Goal: Browse casually: Explore the website without a specific task or goal

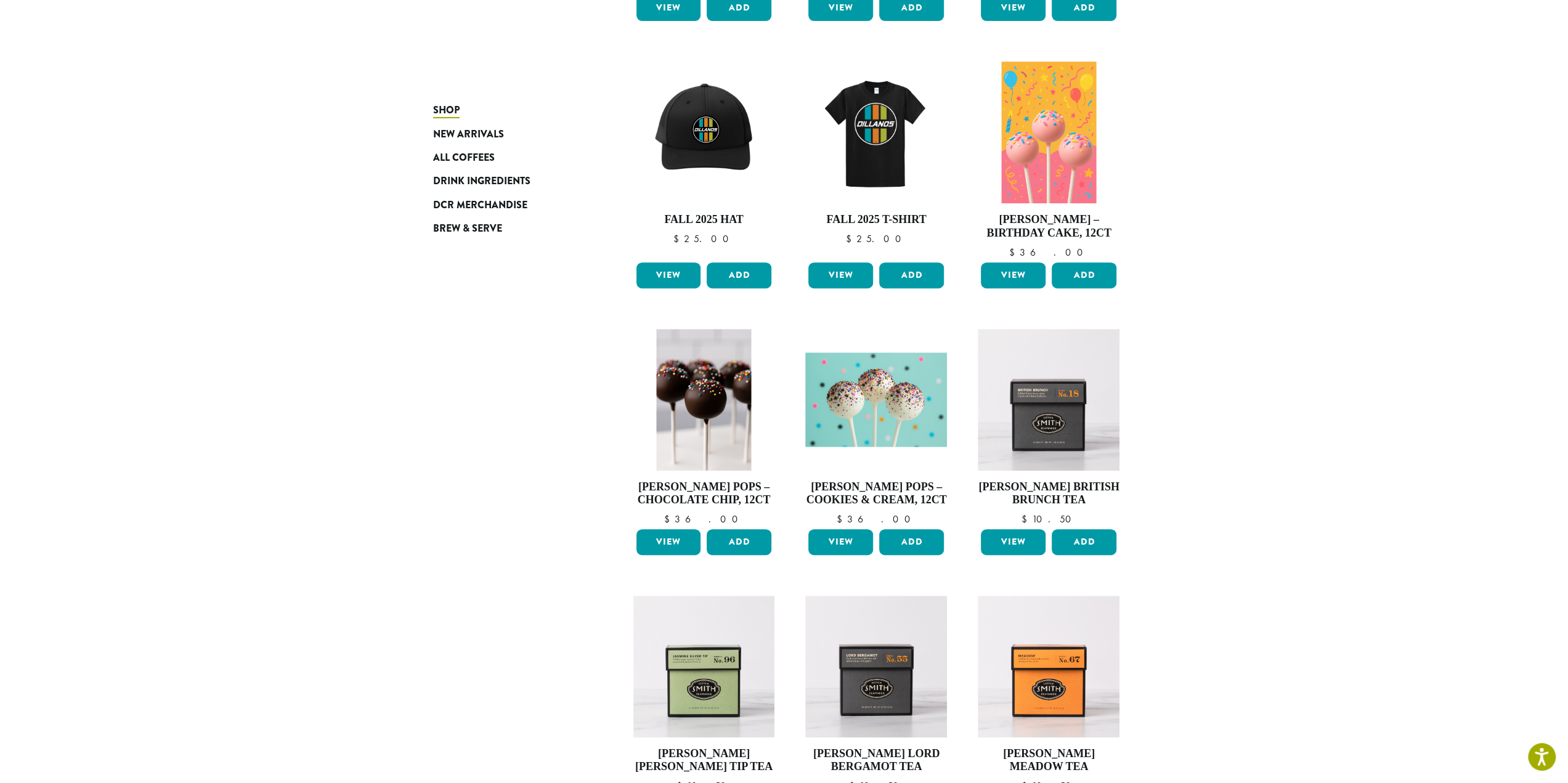
scroll to position [432, 0]
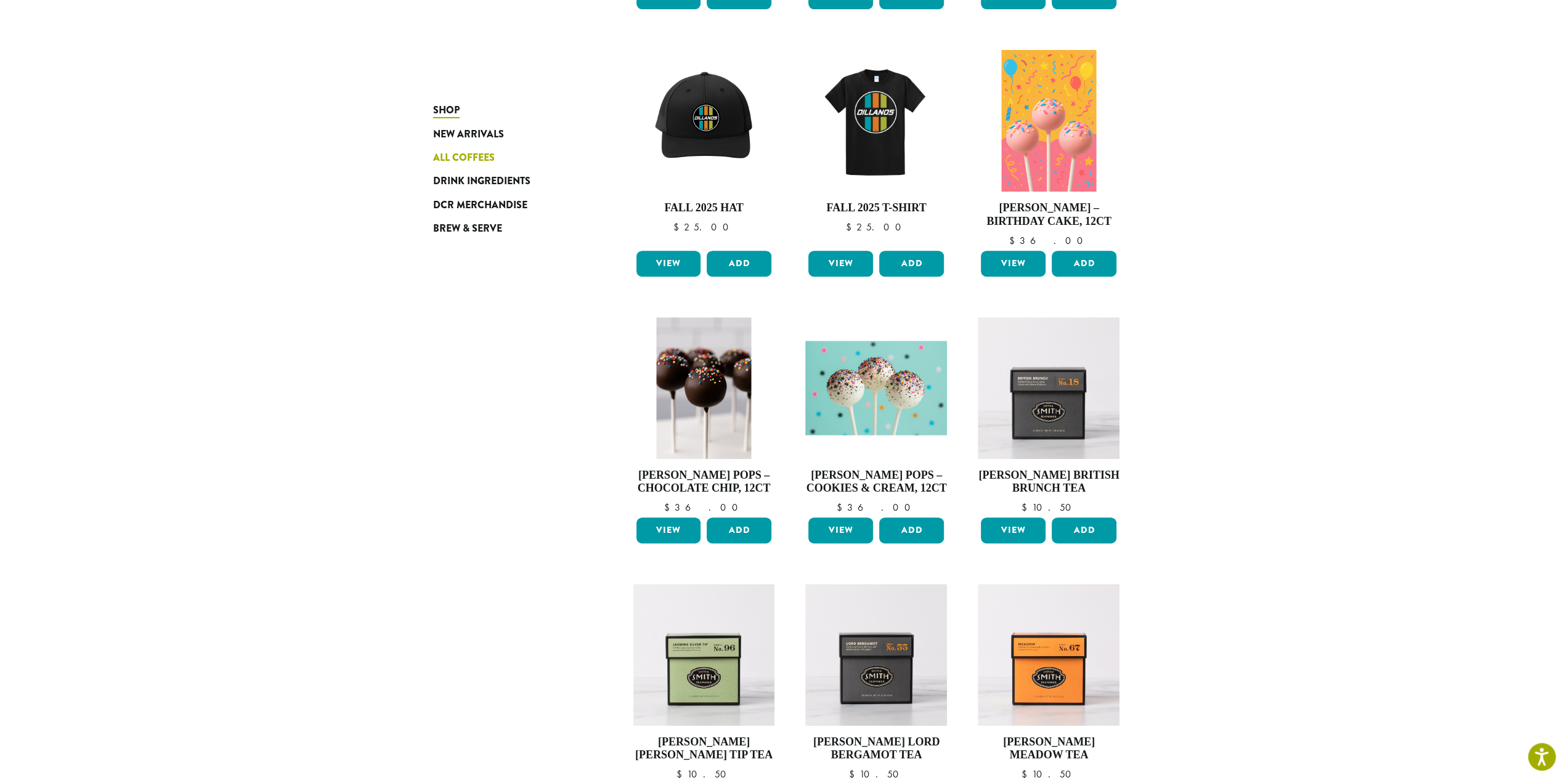
click at [454, 154] on span "All Coffees" at bounding box center [464, 158] width 62 height 15
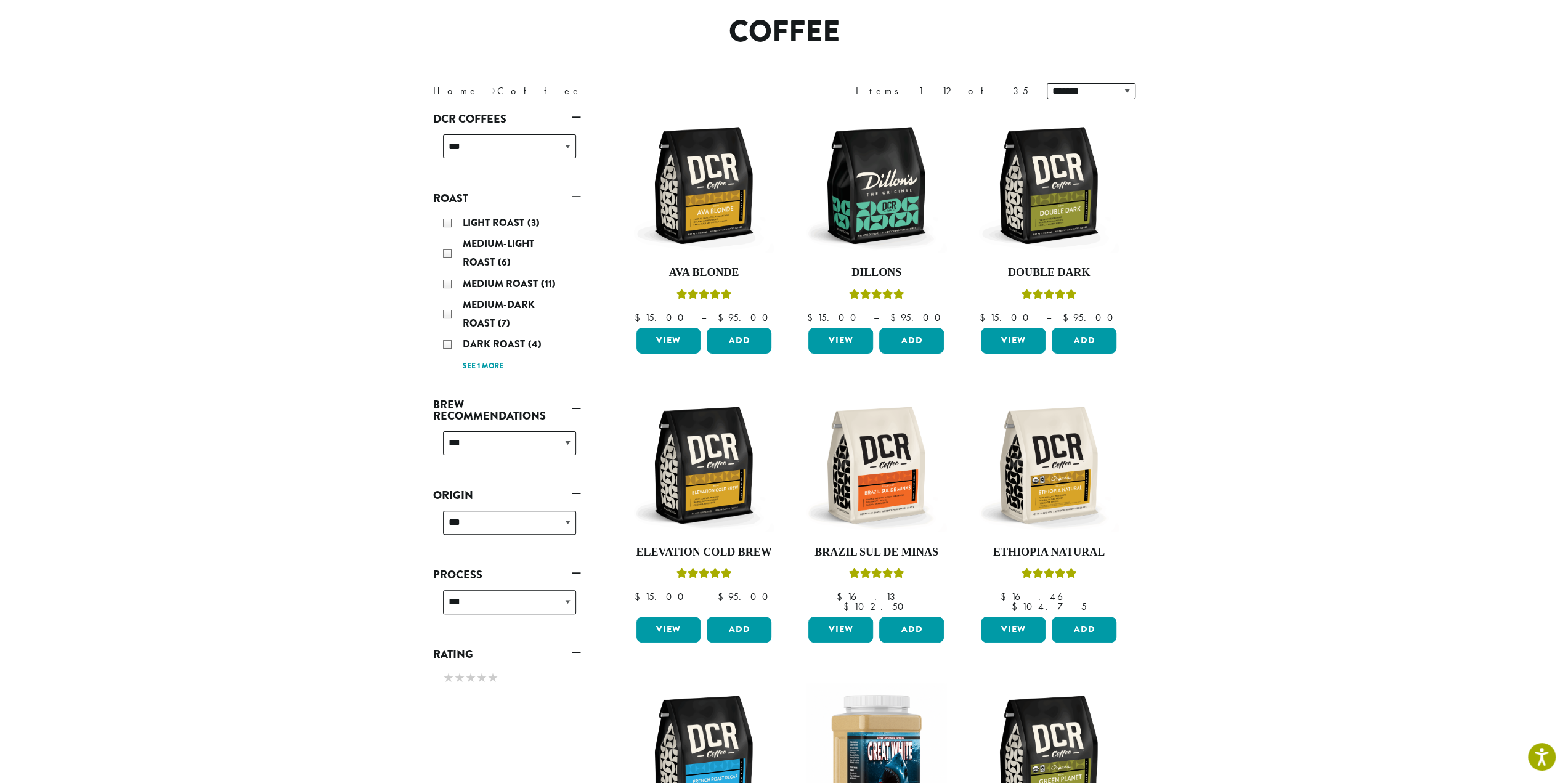
scroll to position [62, 0]
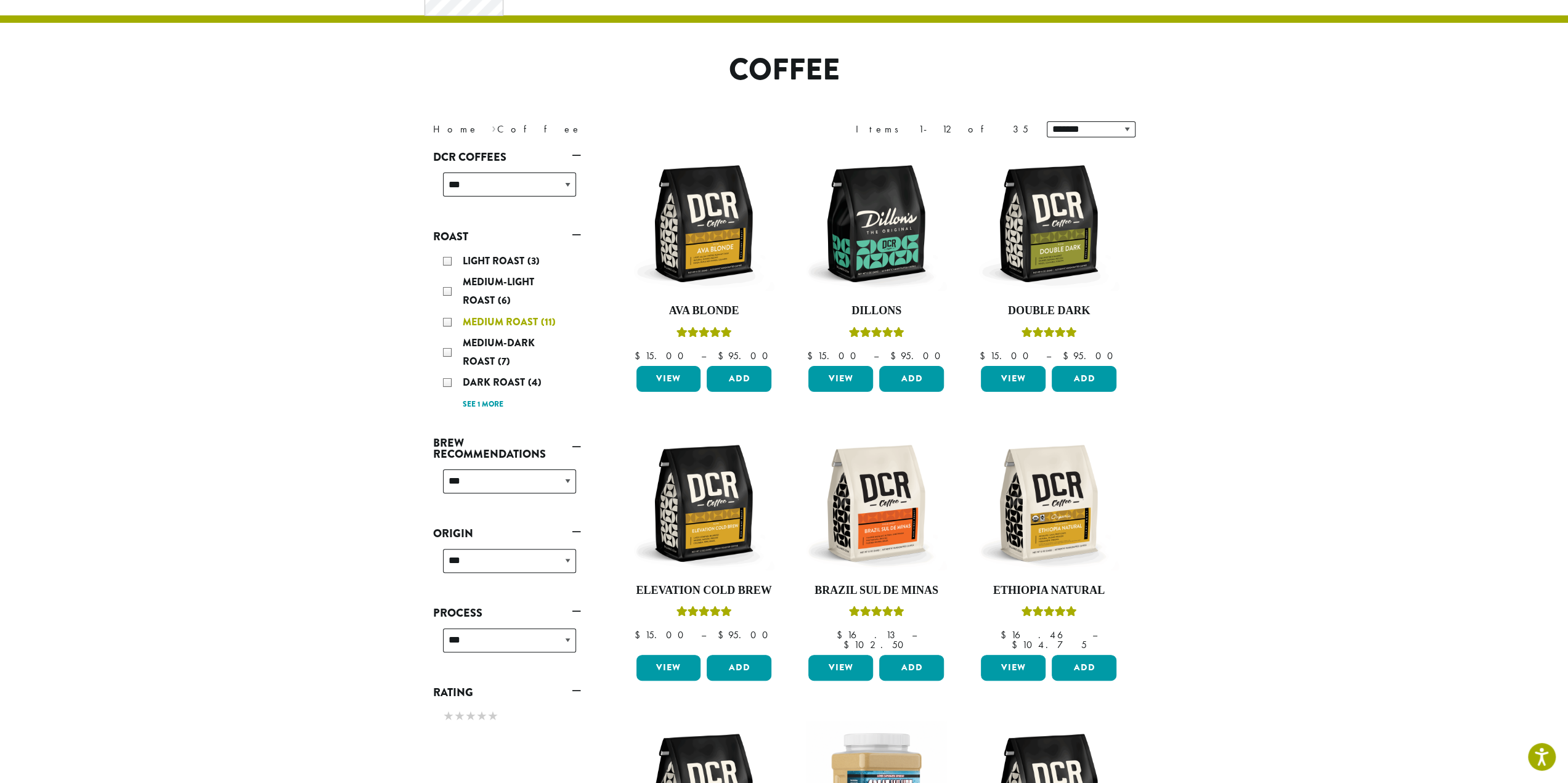
click at [453, 315] on div "Medium Roast (11)" at bounding box center [510, 322] width 133 height 18
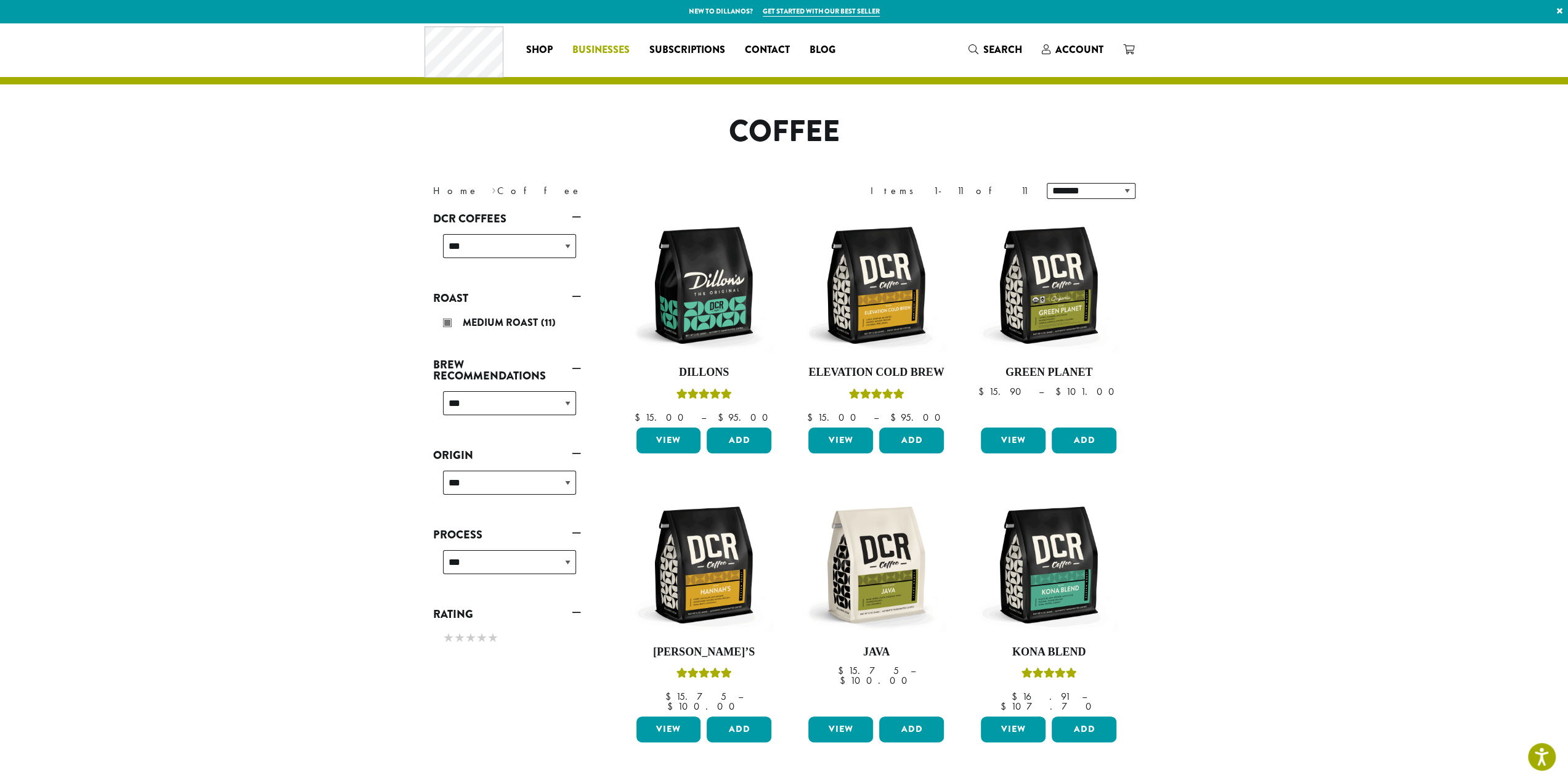
click at [610, 45] on span "Businesses" at bounding box center [601, 50] width 57 height 15
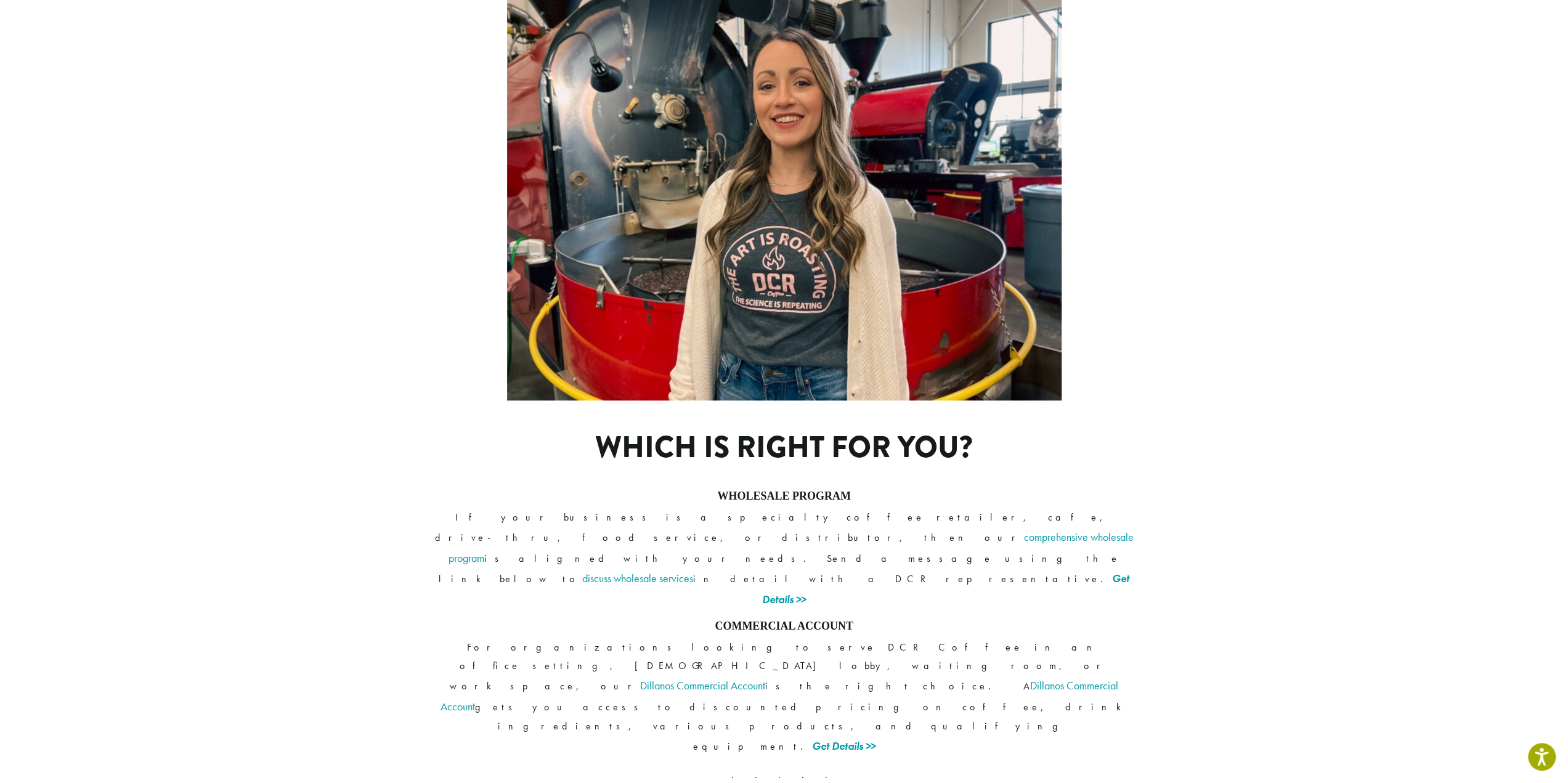
scroll to position [651, 0]
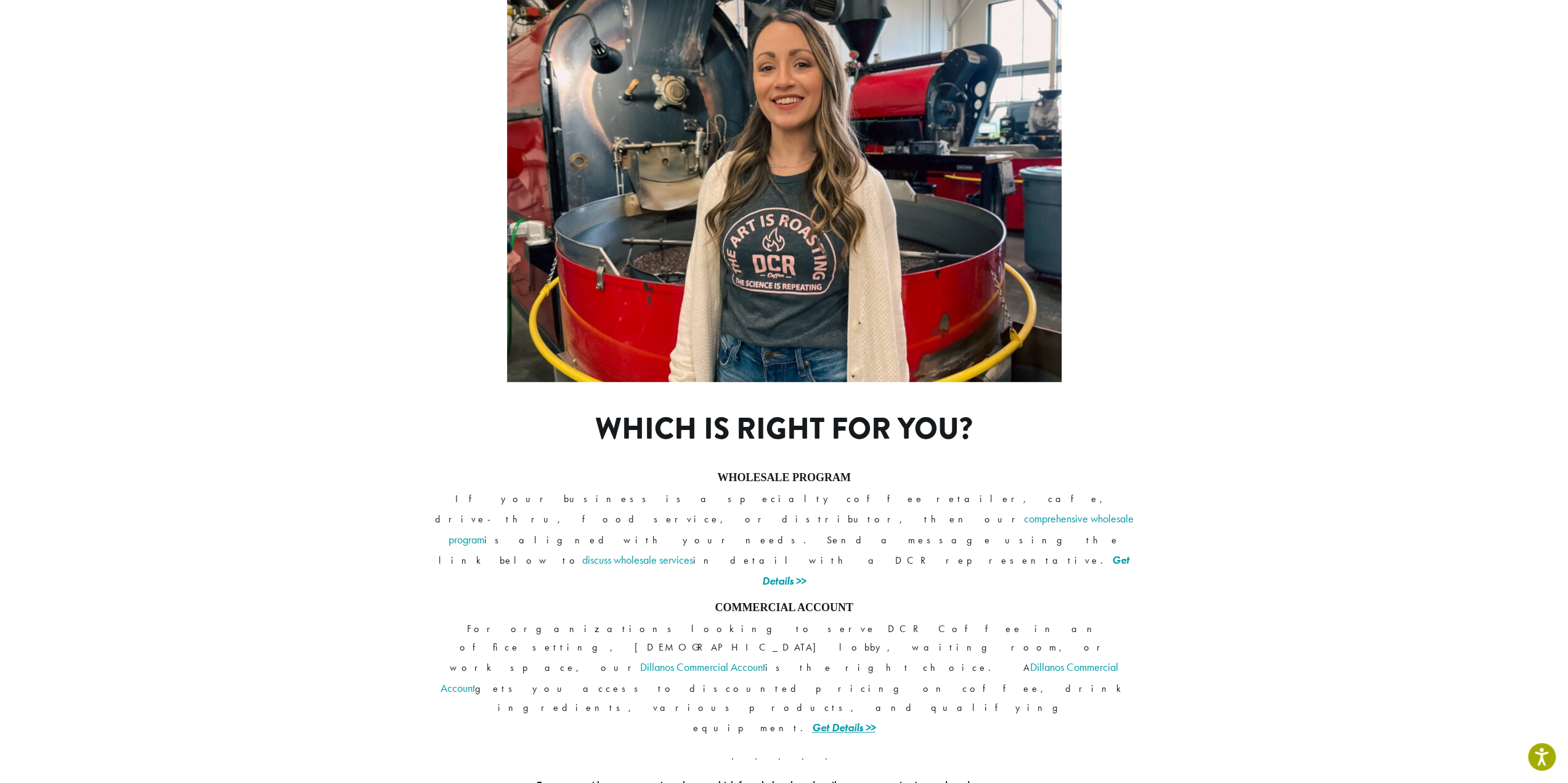
click at [876, 720] on link "Get Details >>" at bounding box center [844, 727] width 64 height 14
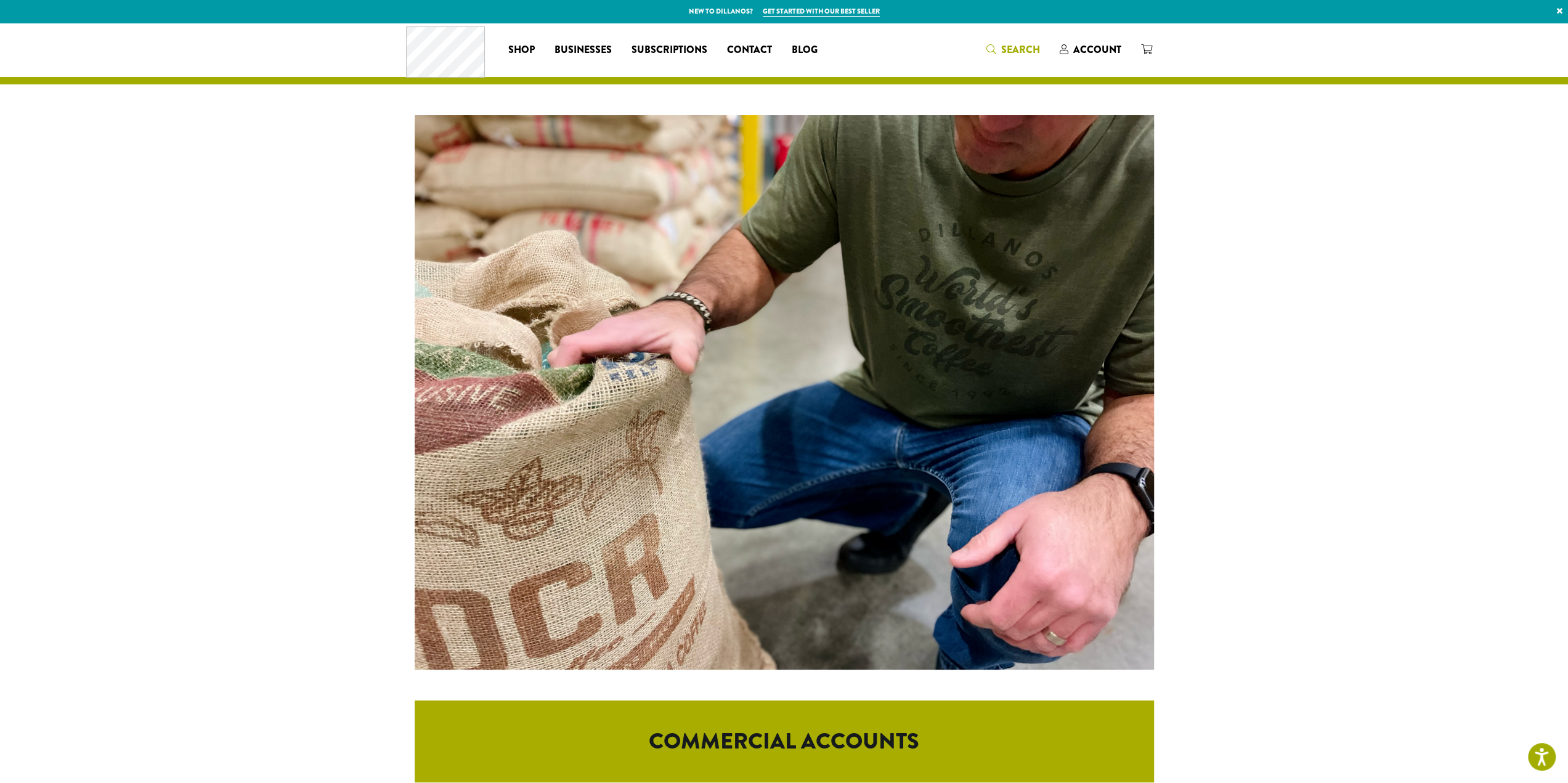
click at [1018, 56] on span "Search" at bounding box center [1021, 49] width 39 height 14
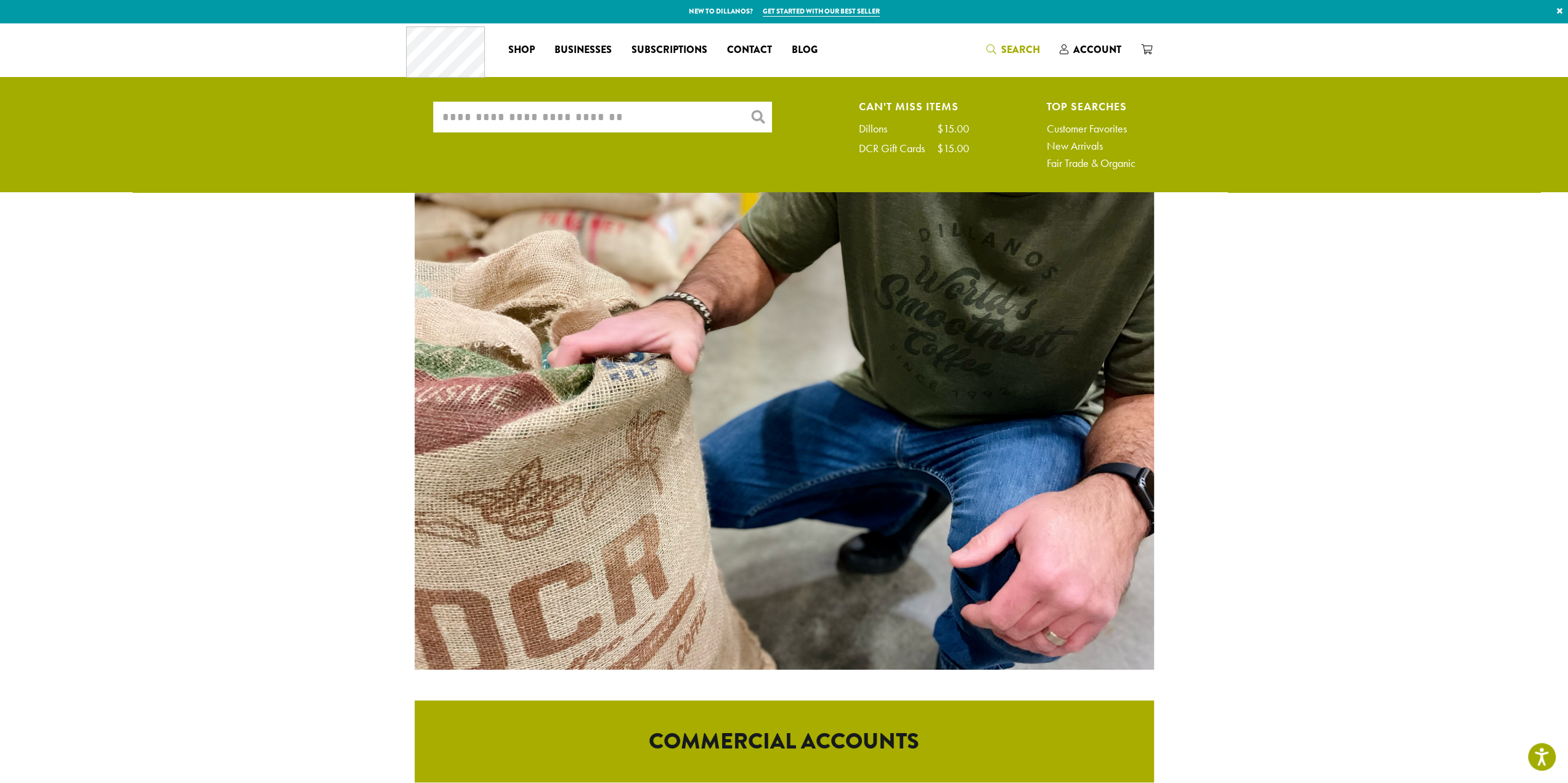
click at [524, 115] on input "What are you searching for?" at bounding box center [603, 117] width 339 height 31
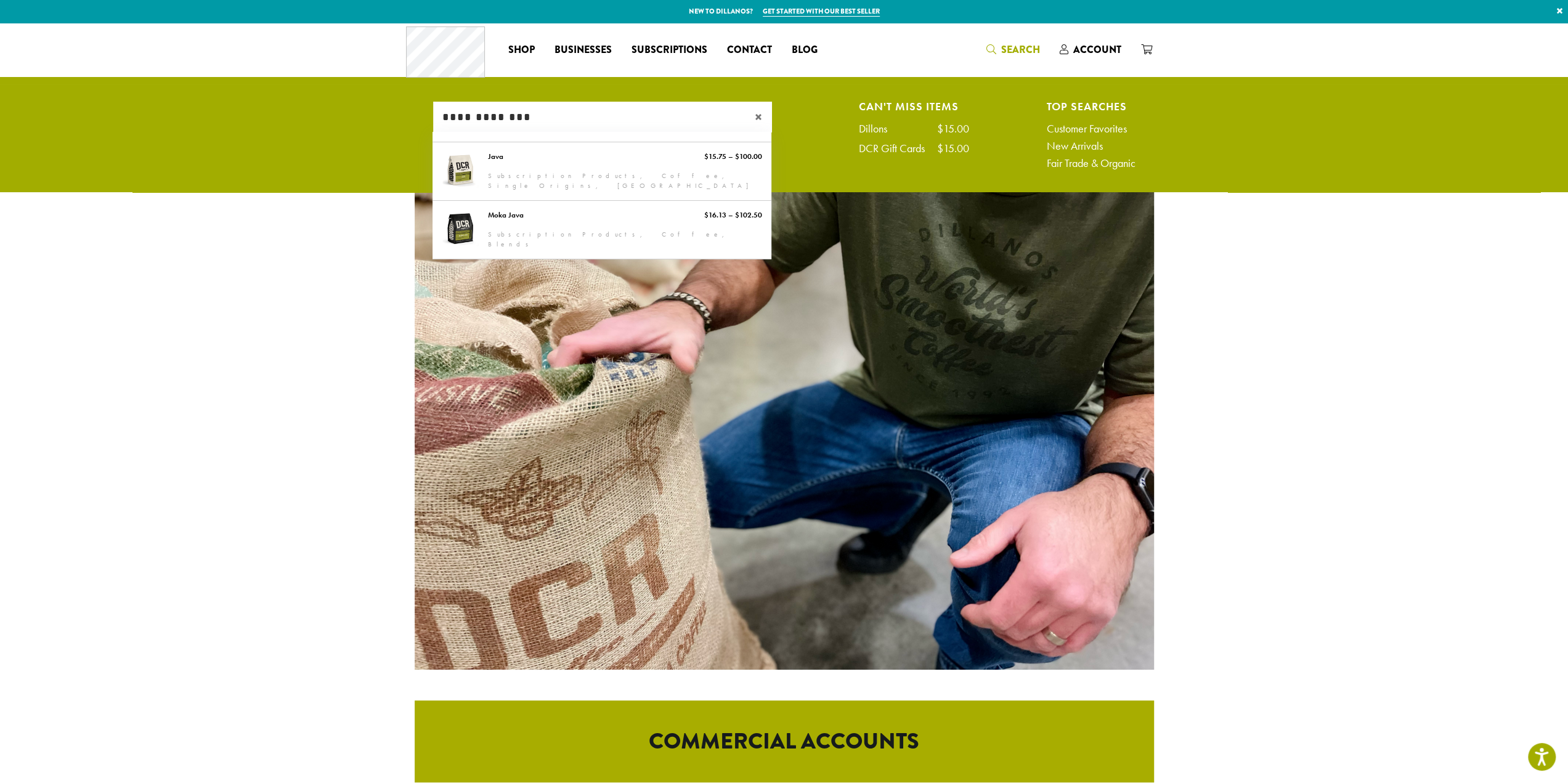
type input "**********"
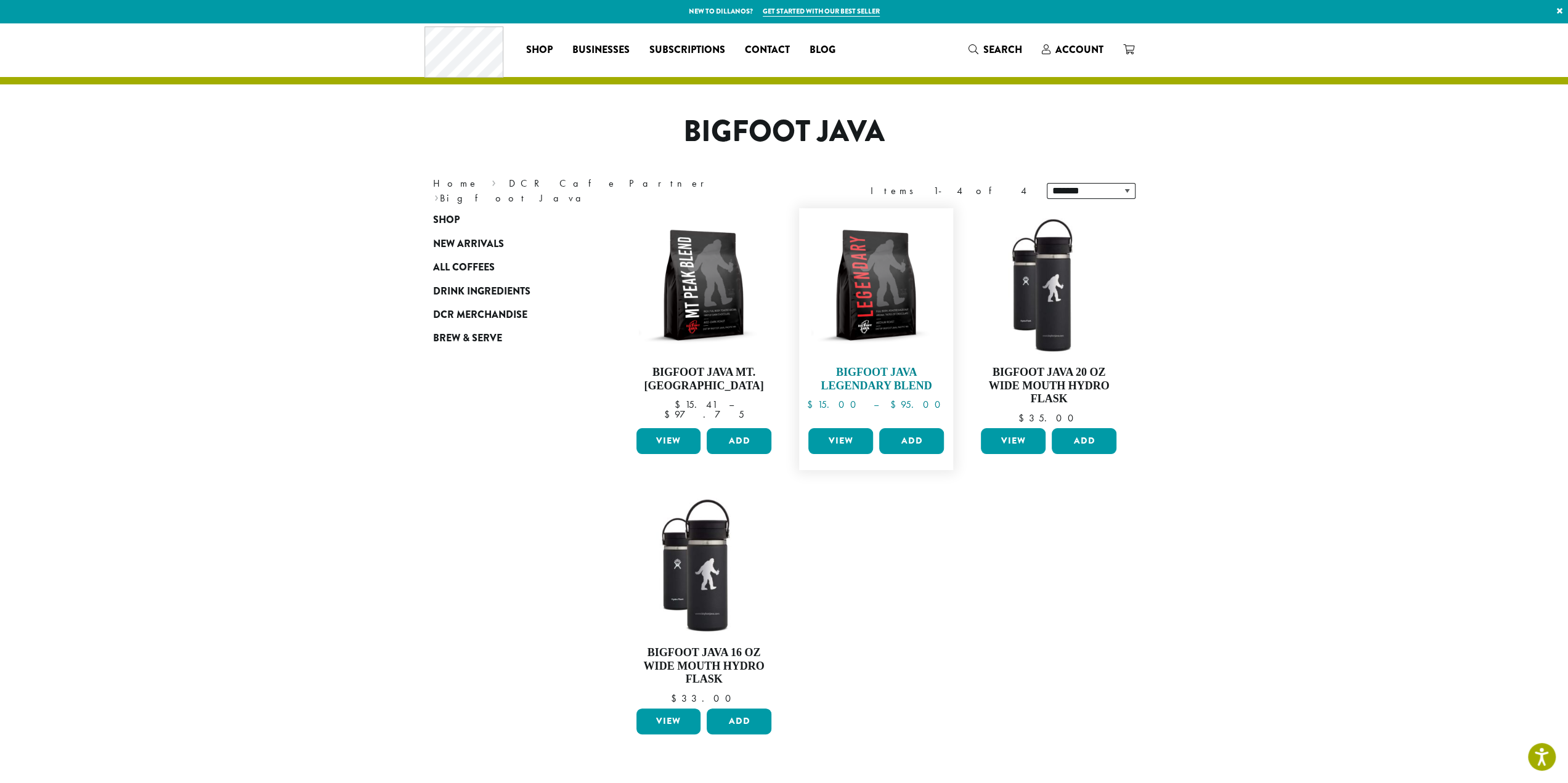
click at [885, 295] on img at bounding box center [876, 285] width 142 height 142
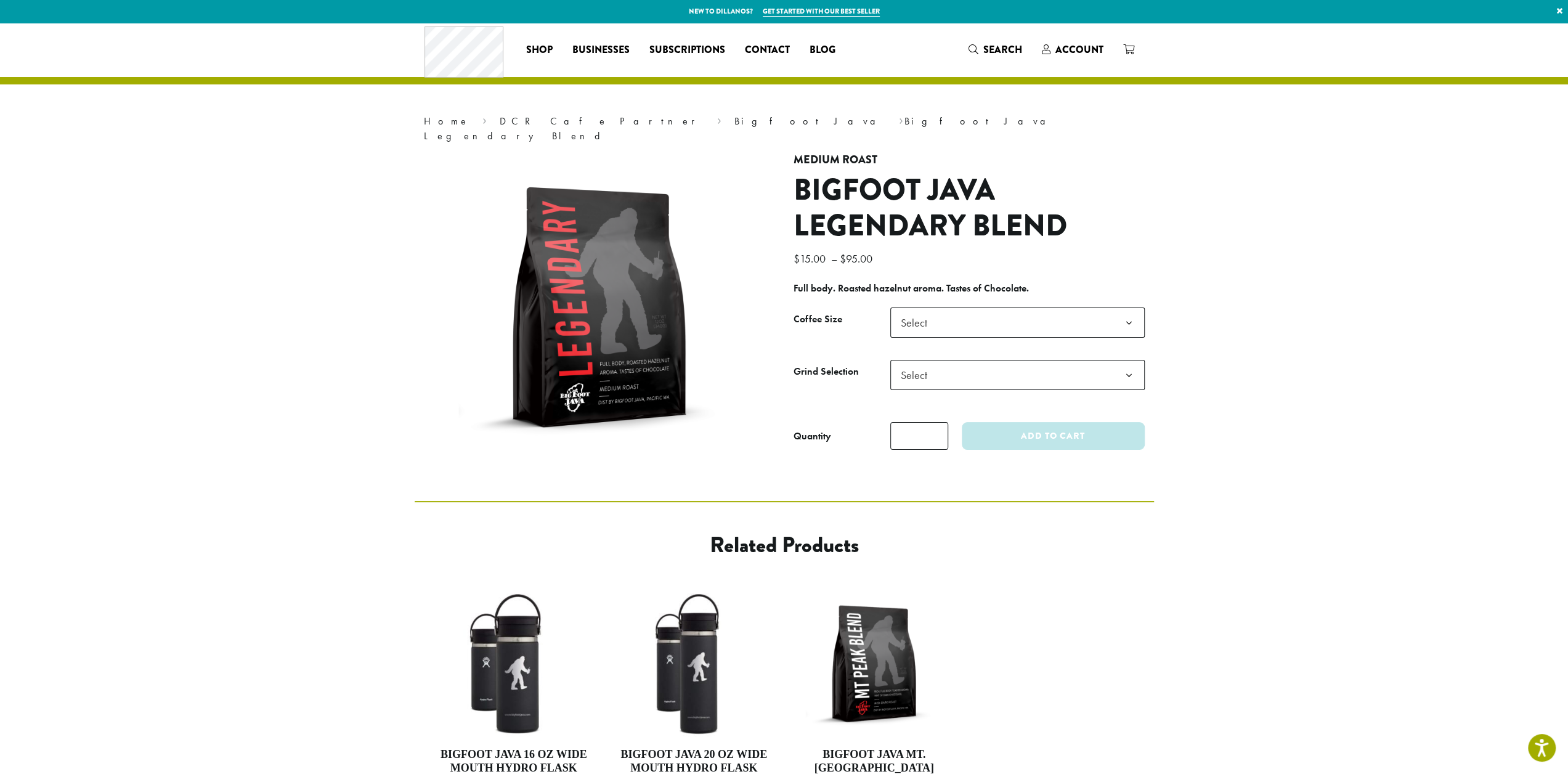
click at [976, 320] on span "Select" at bounding box center [1017, 323] width 255 height 30
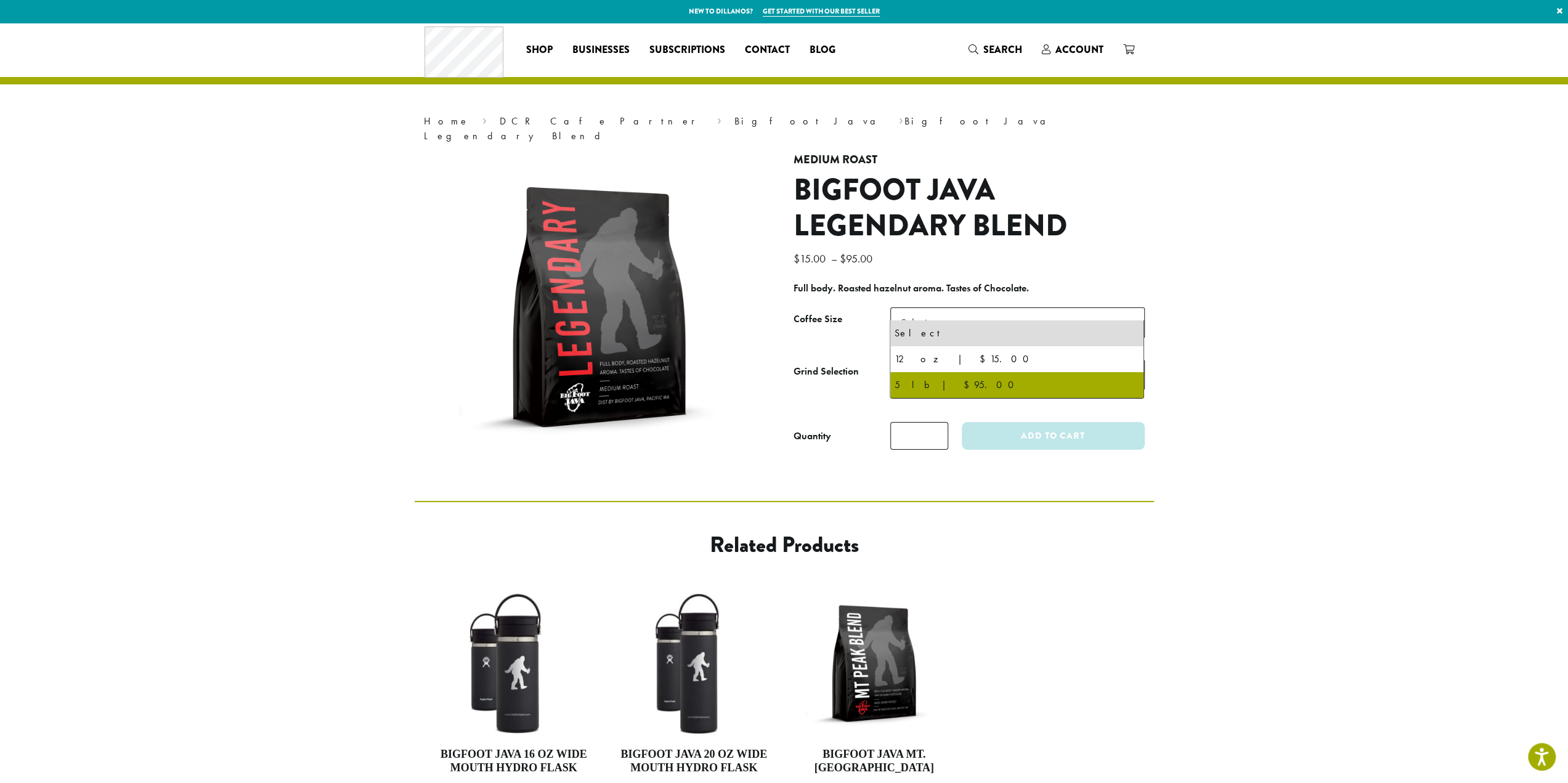
select select "**********"
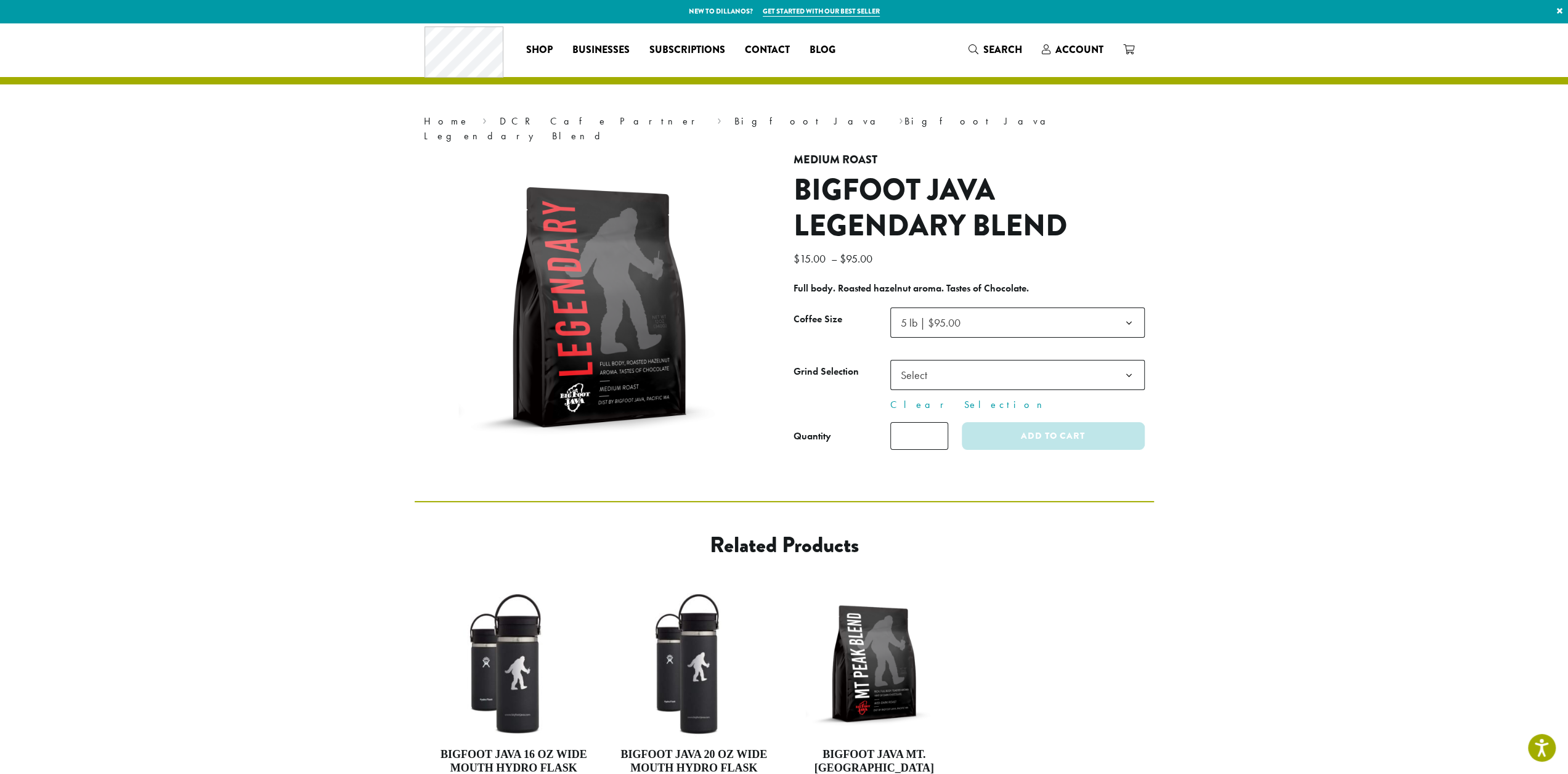
click at [976, 360] on span "Select" at bounding box center [1017, 375] width 255 height 30
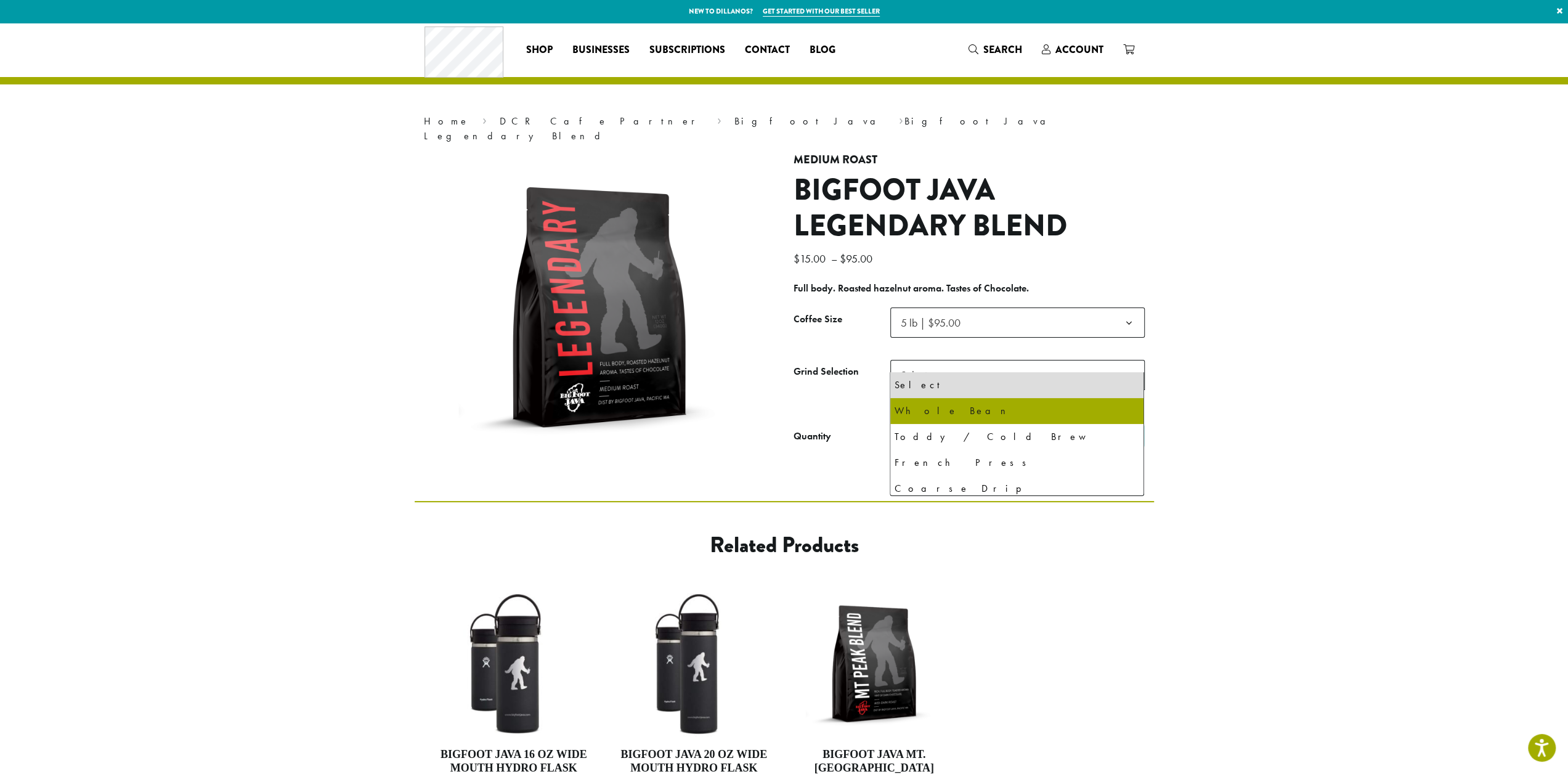
select select "**********"
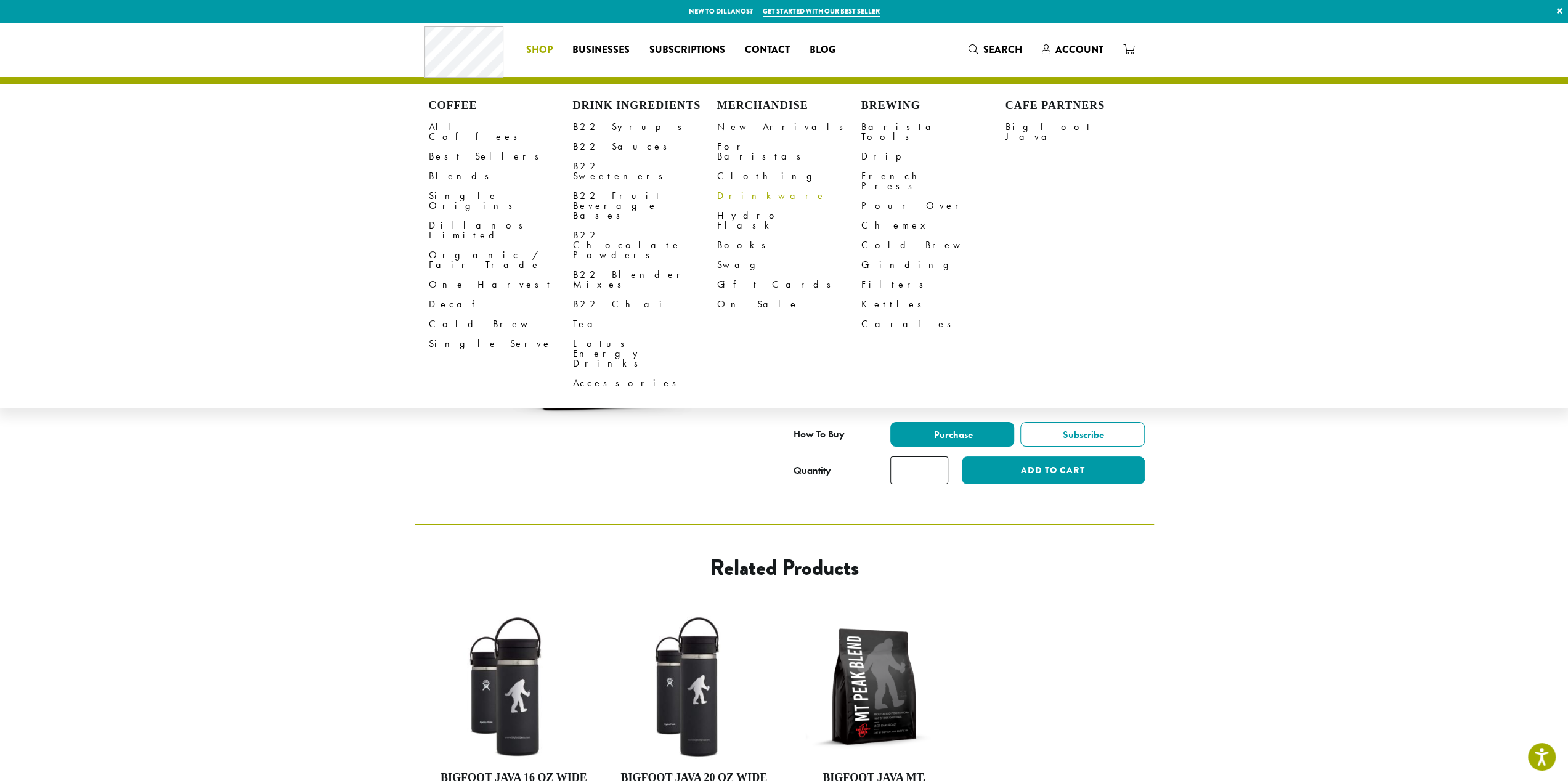
click at [744, 186] on link "Drinkware" at bounding box center [789, 196] width 144 height 20
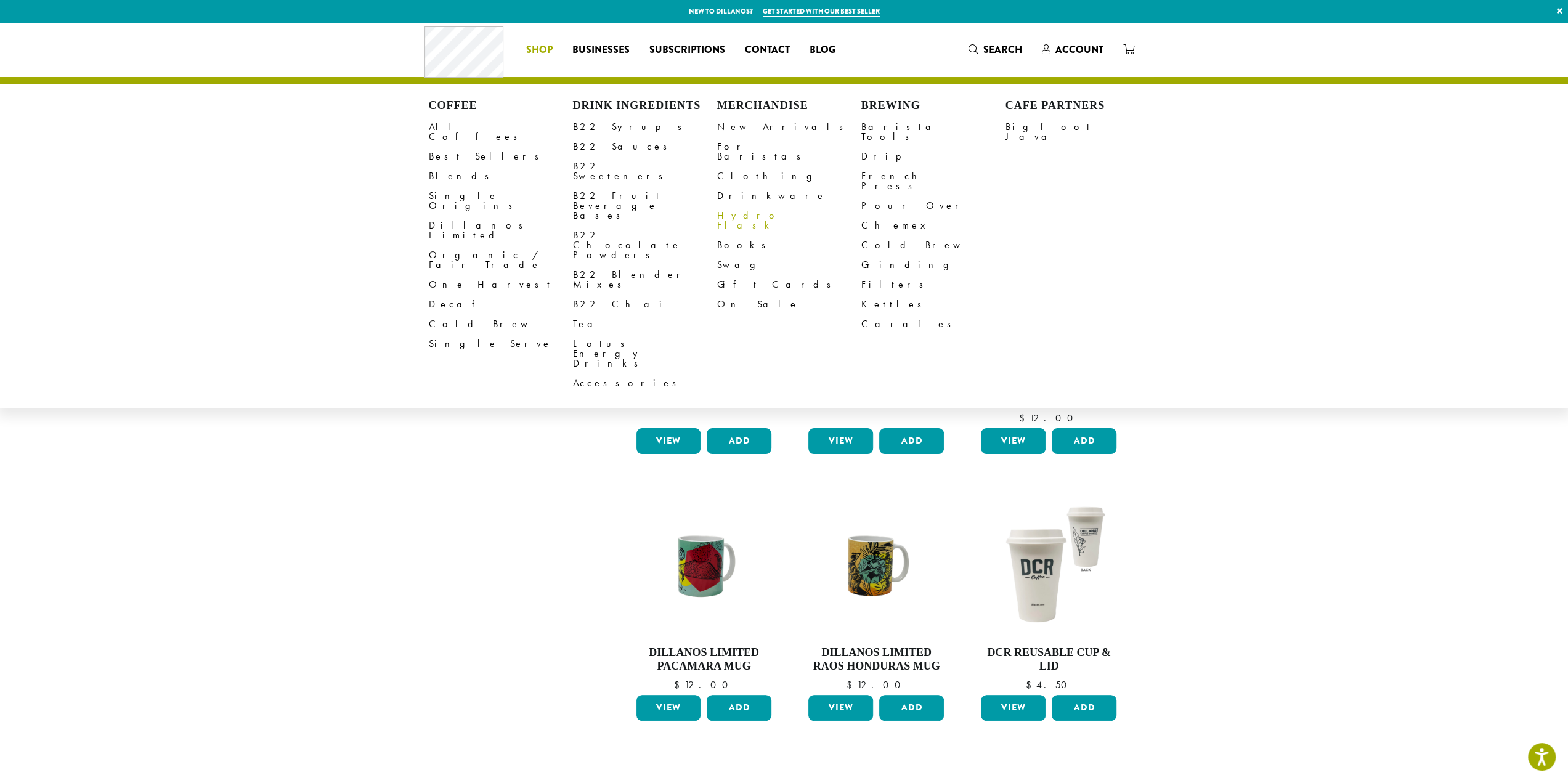
click at [728, 209] on link "Hydro Flask" at bounding box center [789, 220] width 144 height 29
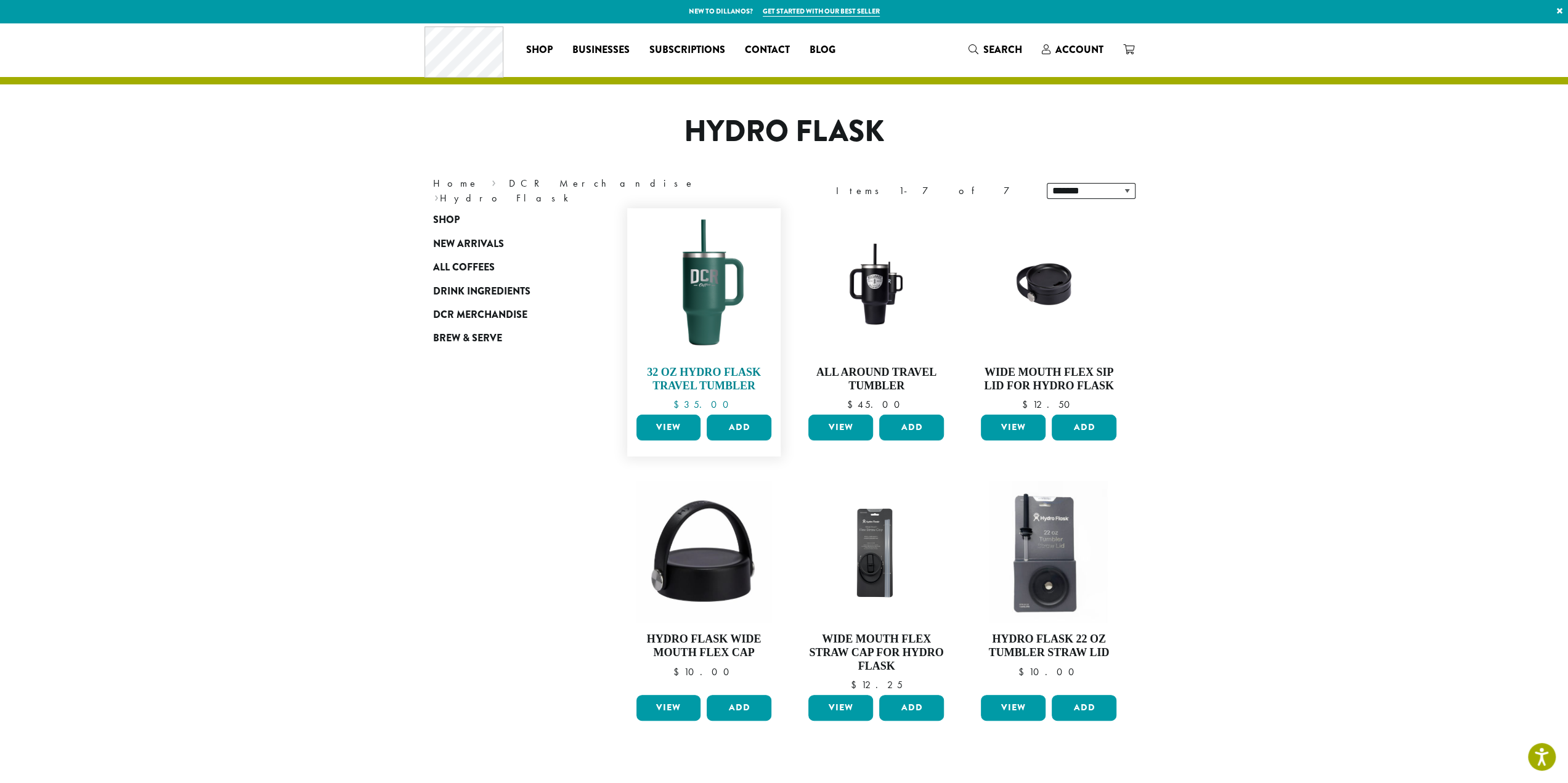
click at [712, 303] on img at bounding box center [703, 285] width 142 height 142
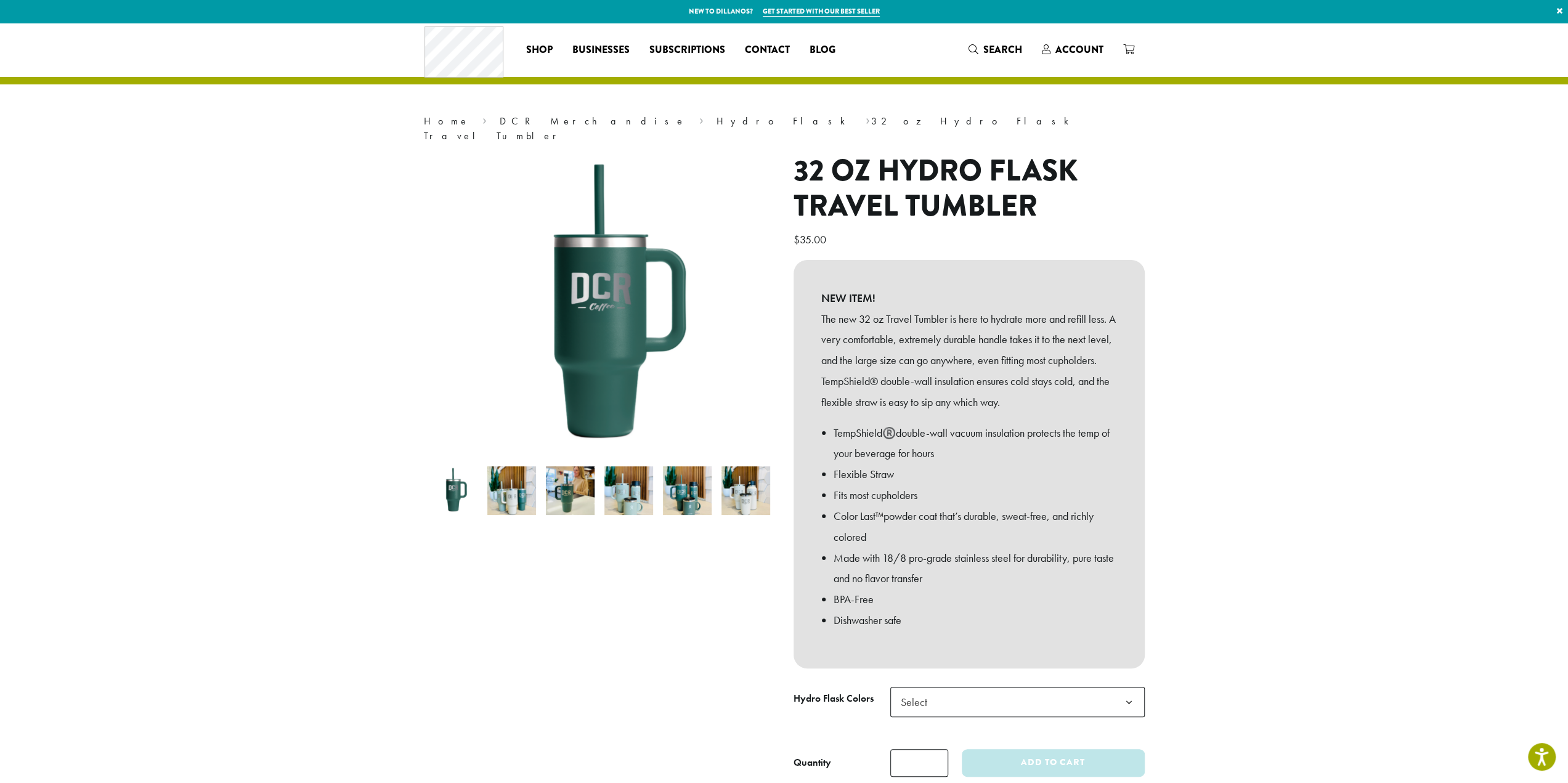
click at [518, 485] on img at bounding box center [512, 491] width 49 height 49
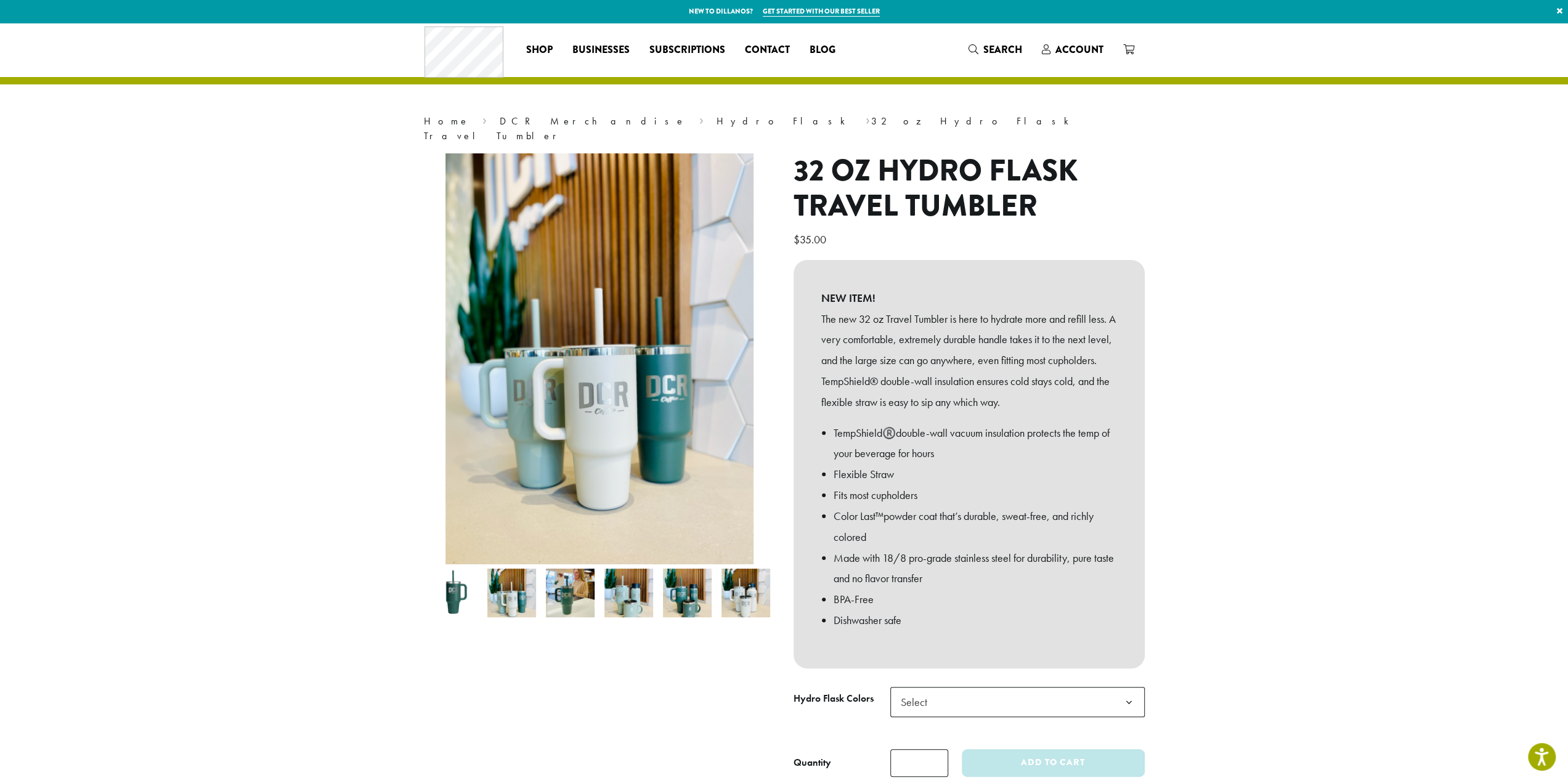
click at [571, 578] on img at bounding box center [570, 594] width 49 height 49
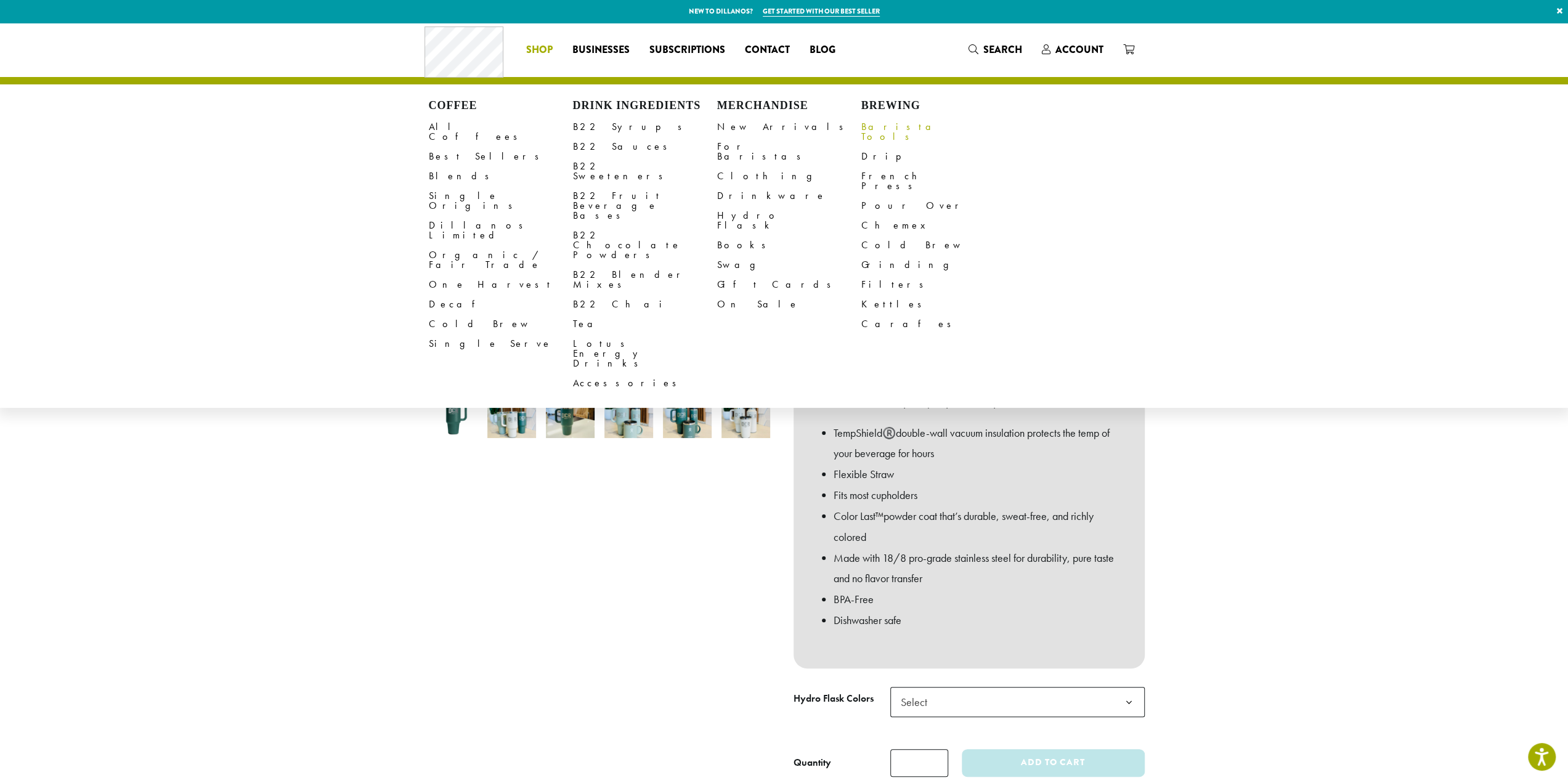
click at [895, 122] on link "Barista Tools" at bounding box center [934, 132] width 144 height 29
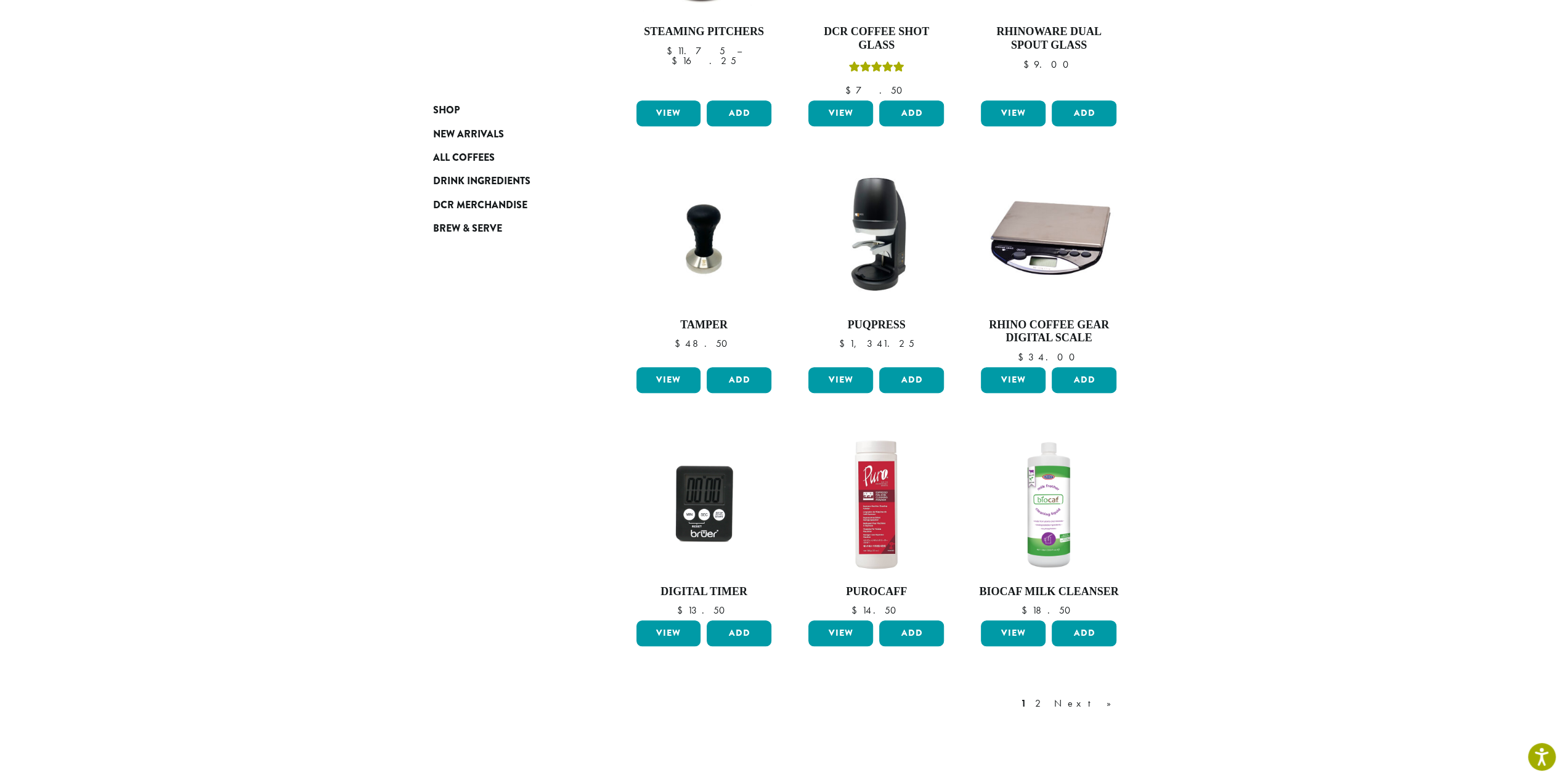
scroll to position [616, 0]
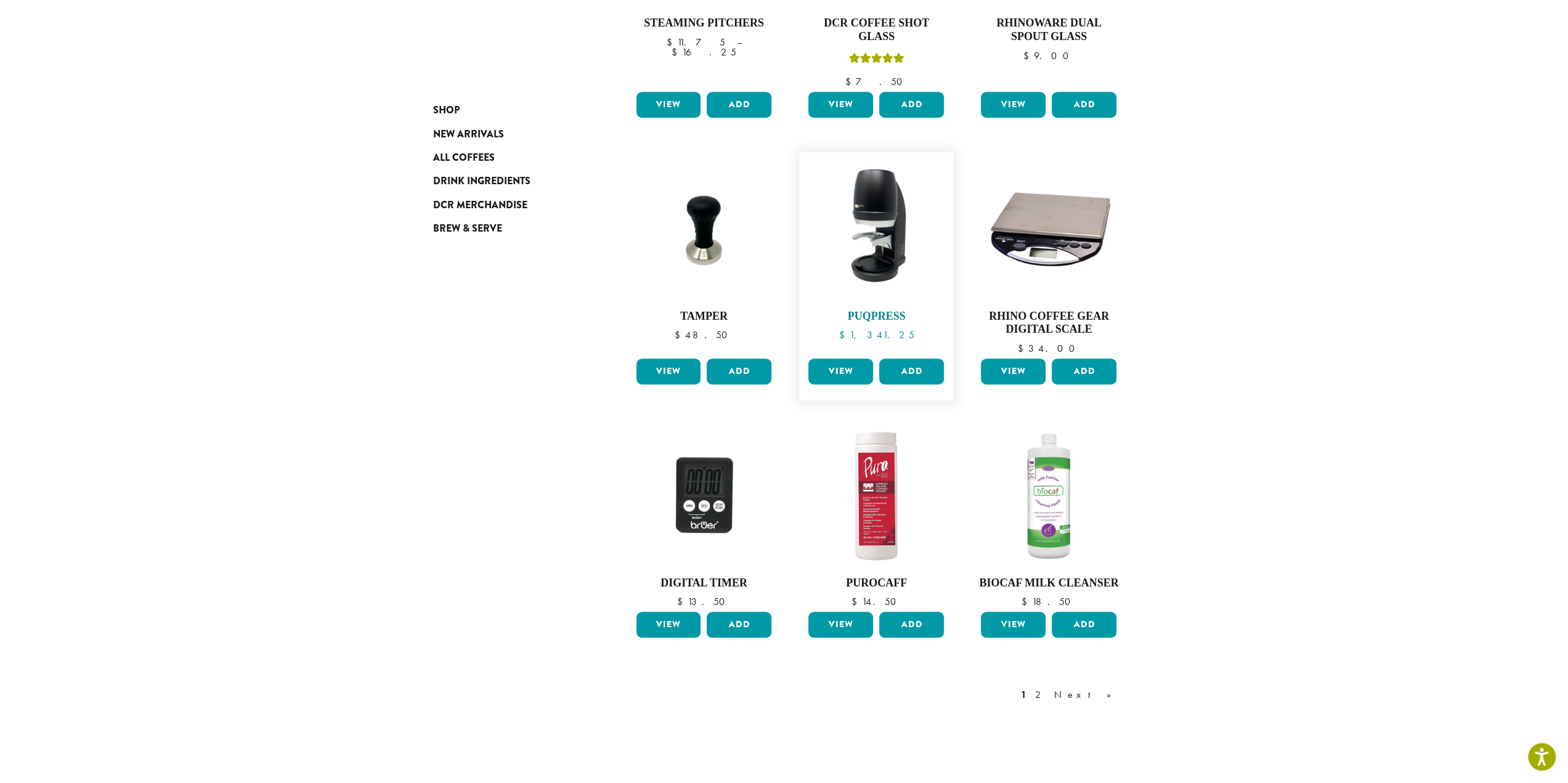
click at [870, 209] on img at bounding box center [876, 229] width 142 height 142
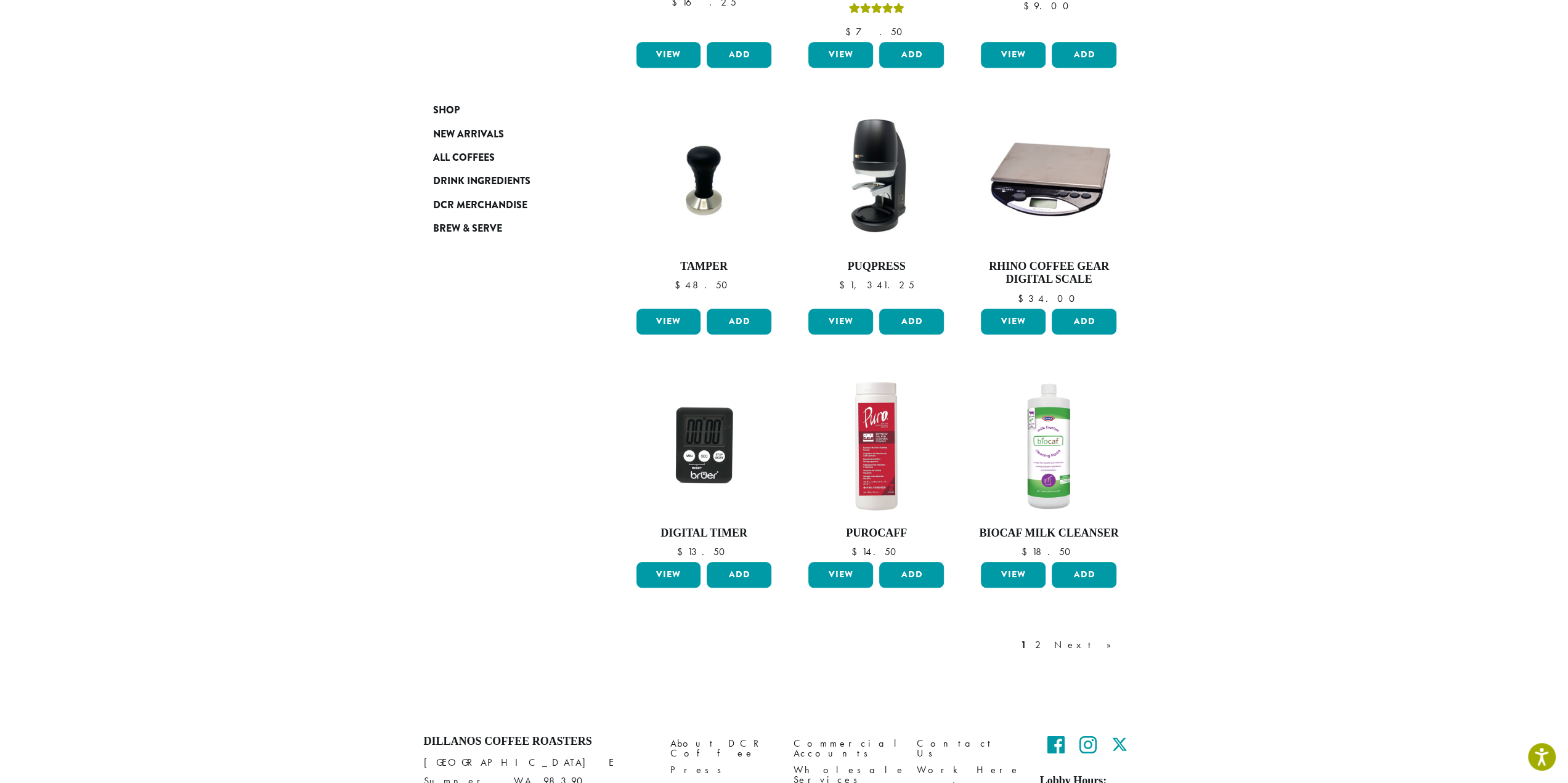
scroll to position [678, 0]
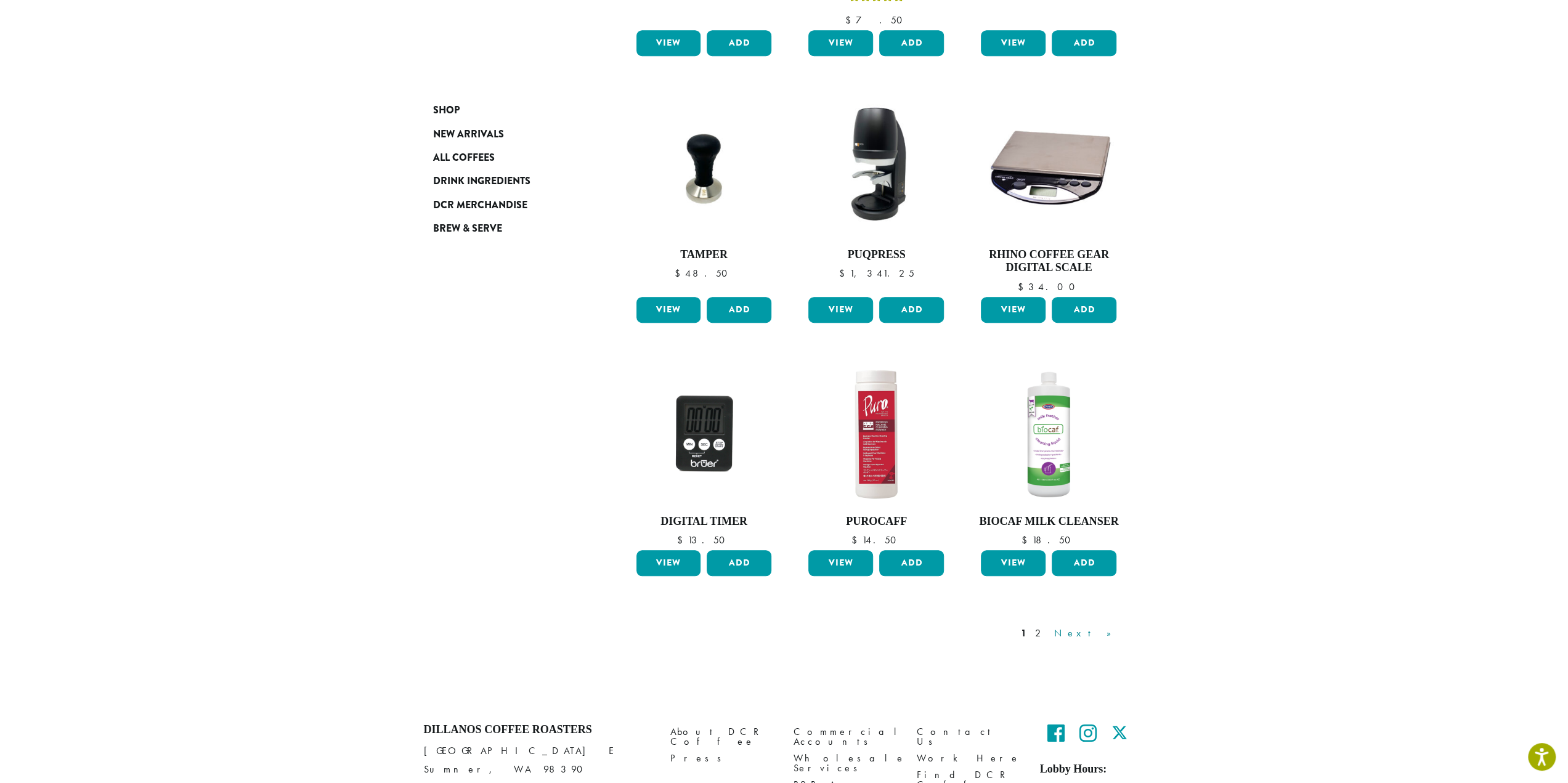
click at [1108, 626] on link "Next »" at bounding box center [1087, 634] width 71 height 15
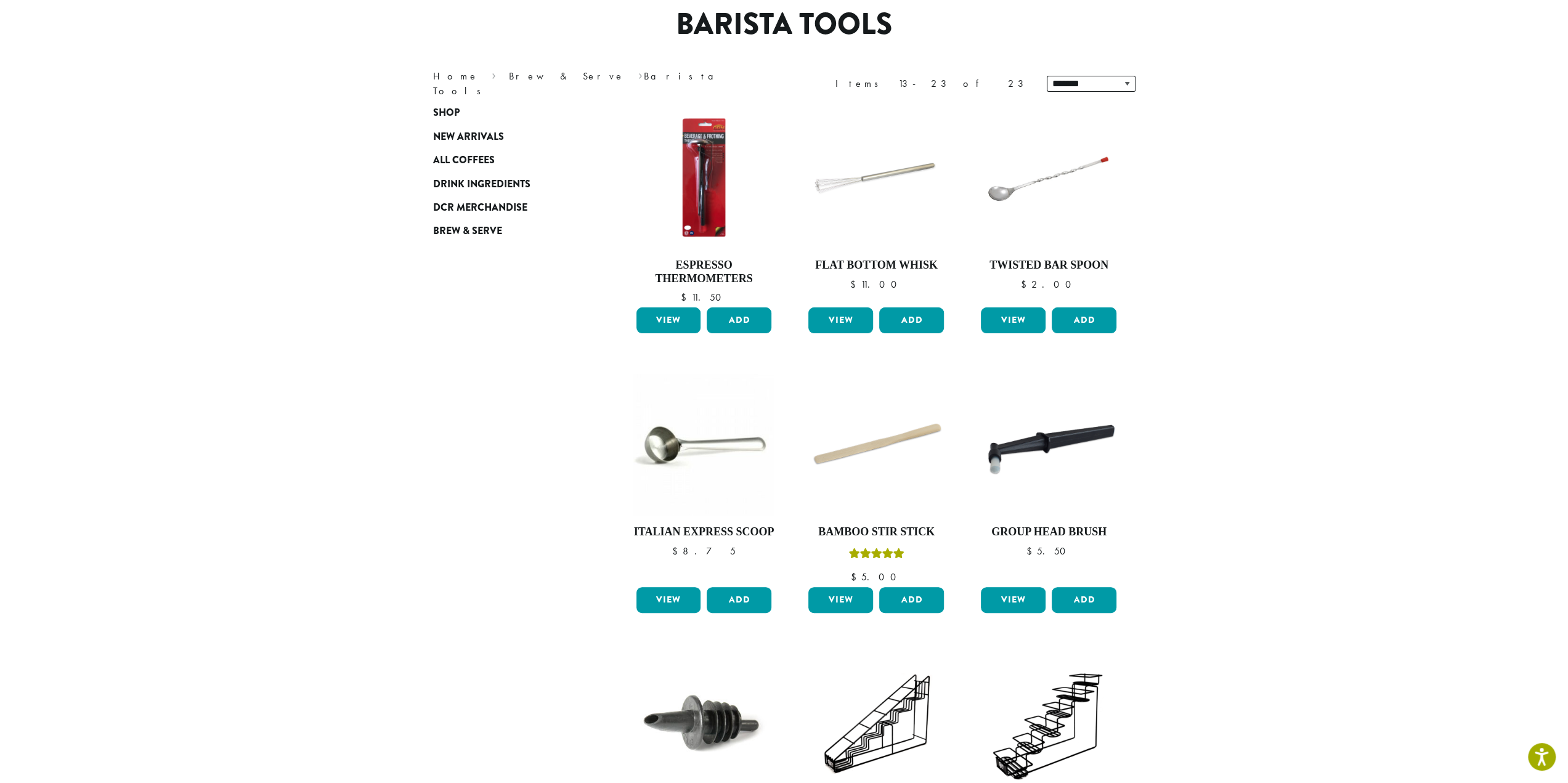
scroll to position [75, 0]
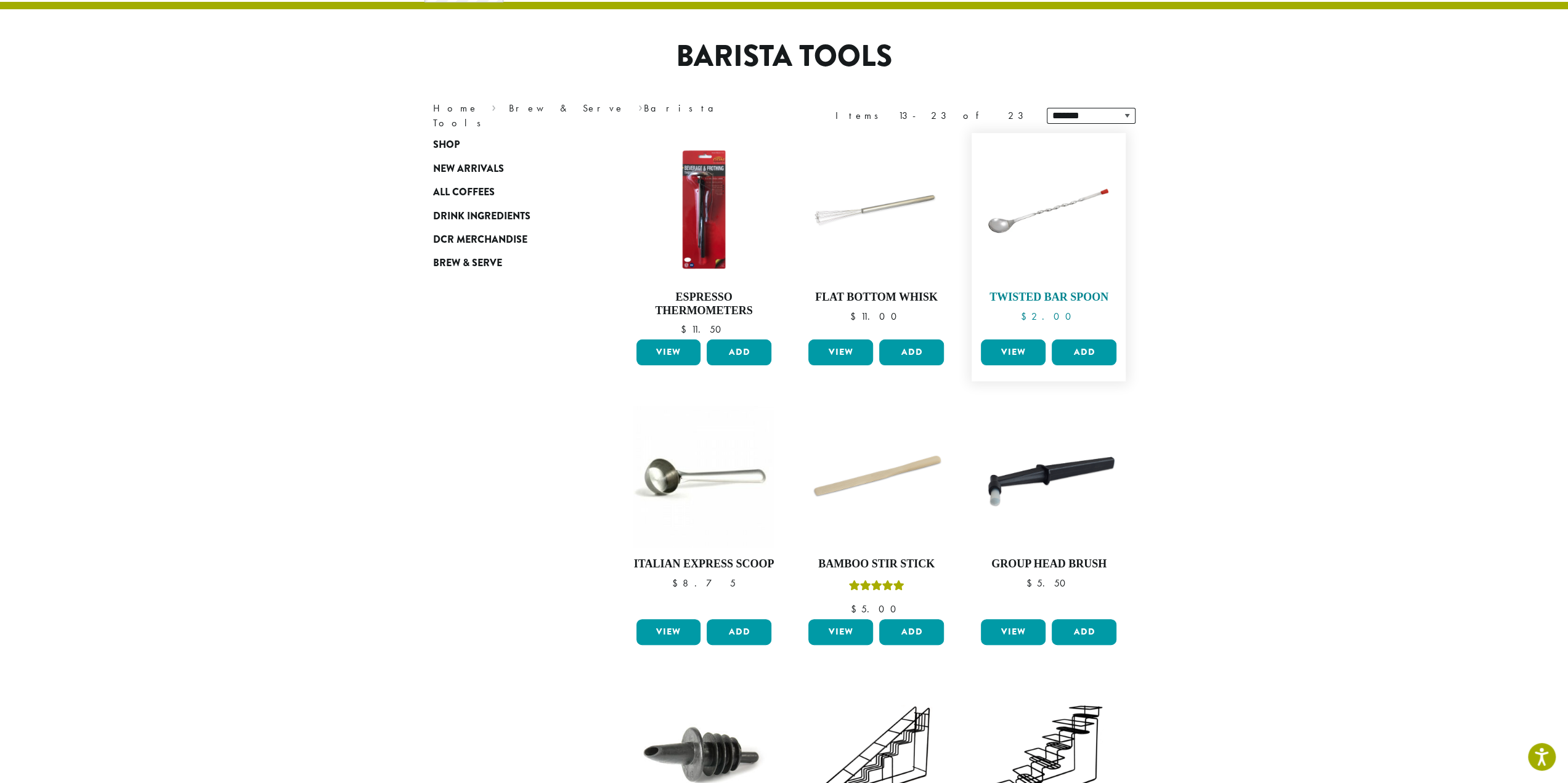
click at [1040, 206] on img at bounding box center [1048, 210] width 142 height 142
